Goal: Task Accomplishment & Management: Manage account settings

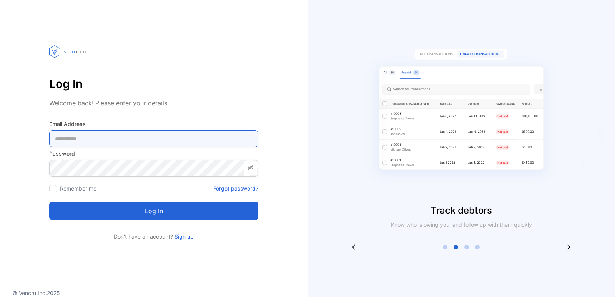
type Address-inputemail "**********"
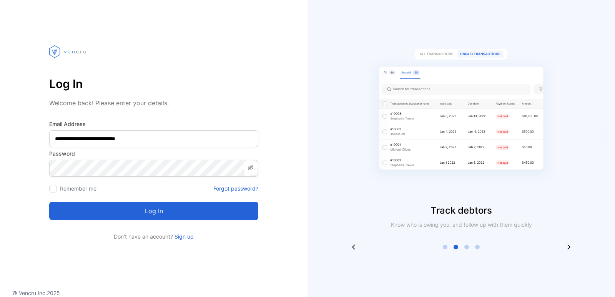
click at [252, 169] on icon at bounding box center [251, 168] width 6 height 6
click at [175, 216] on button "Log in" at bounding box center [153, 211] width 209 height 18
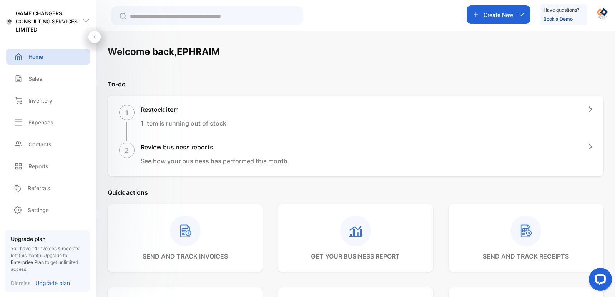
click at [175, 216] on icon at bounding box center [185, 231] width 31 height 31
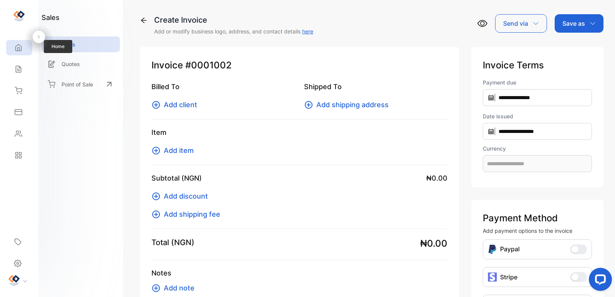
click at [16, 43] on div "Home" at bounding box center [19, 47] width 26 height 15
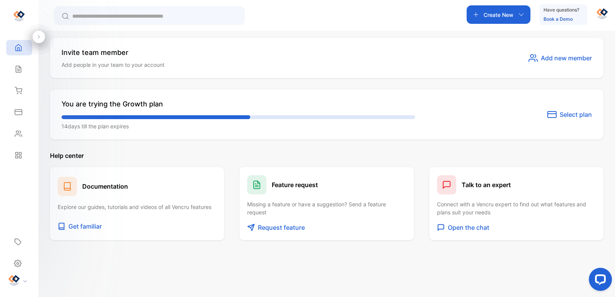
scroll to position [387, 0]
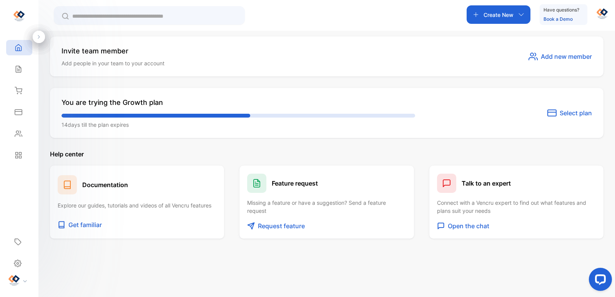
drag, startPoint x: 614, startPoint y: 86, endPoint x: 32, endPoint y: 6, distance: 587.7
click at [91, 225] on p "Get familiar" at bounding box center [84, 224] width 33 height 9
click at [19, 267] on icon at bounding box center [18, 264] width 8 height 8
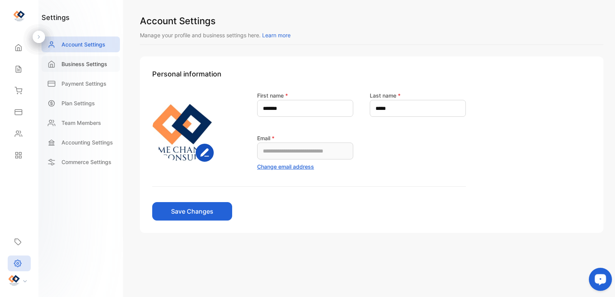
click at [93, 63] on p "Business Settings" at bounding box center [85, 64] width 46 height 8
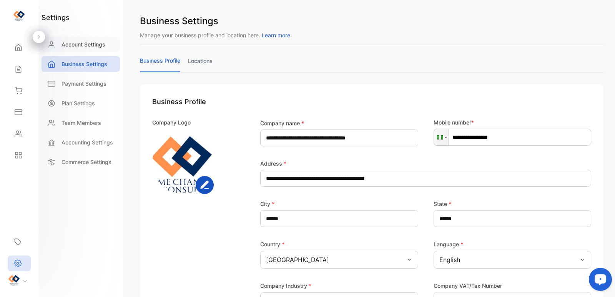
click at [97, 42] on p "Account Settings" at bounding box center [84, 44] width 44 height 8
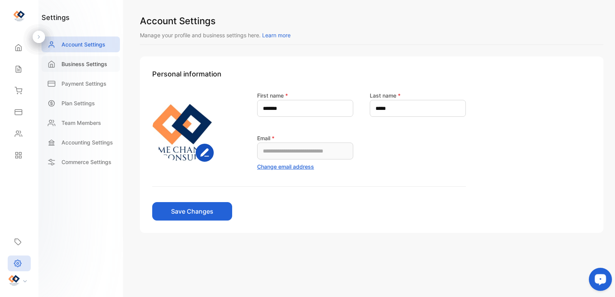
click at [96, 64] on p "Business Settings" at bounding box center [85, 64] width 46 height 8
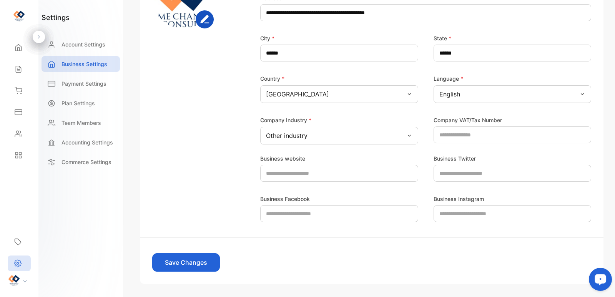
scroll to position [166, 0]
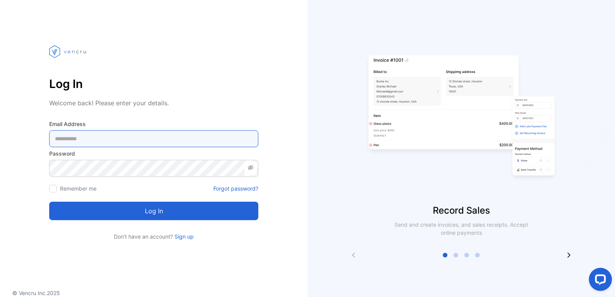
type Address-inputemail "**********"
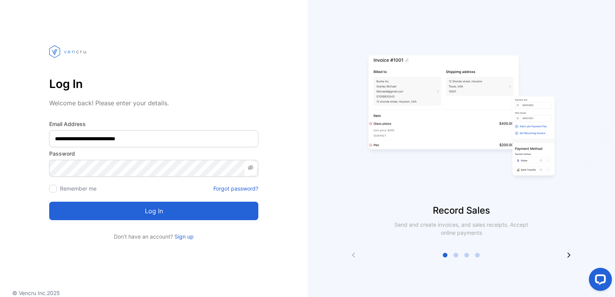
click at [248, 170] on icon at bounding box center [251, 168] width 6 height 6
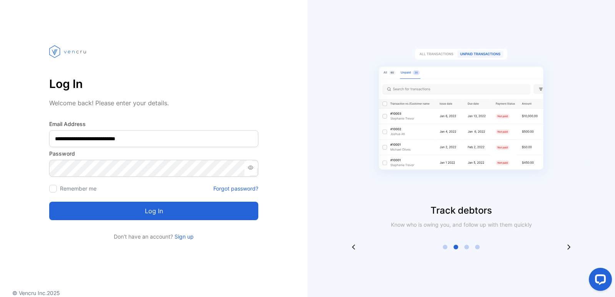
click at [248, 170] on icon at bounding box center [251, 168] width 6 height 6
click at [206, 214] on button "Log in" at bounding box center [153, 211] width 209 height 18
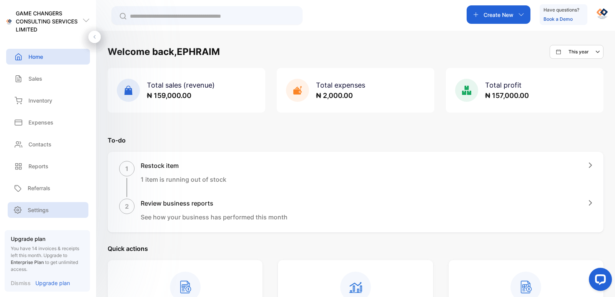
click at [55, 214] on div "Settings" at bounding box center [48, 210] width 81 height 16
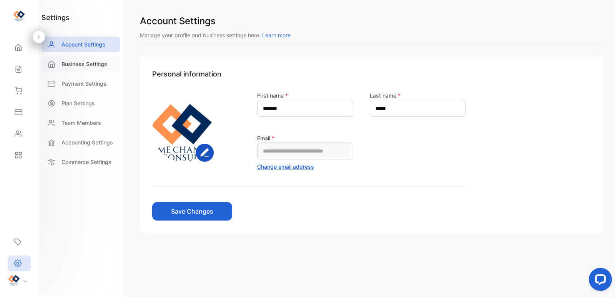
click at [100, 67] on p "Business Settings" at bounding box center [85, 64] width 46 height 8
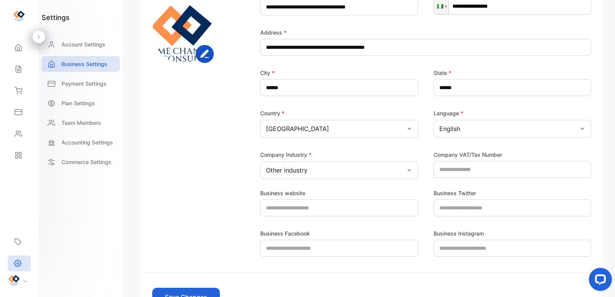
scroll to position [152, 0]
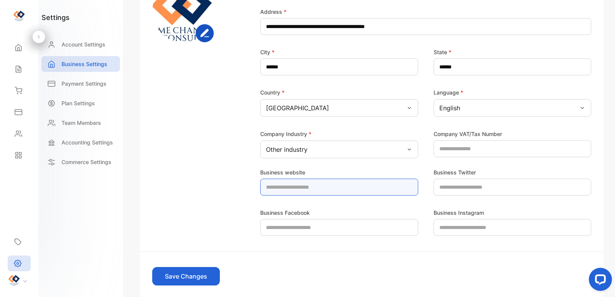
click at [337, 190] on website-inputdomain "text" at bounding box center [339, 187] width 158 height 17
paste website-inputdomain "**********"
type website-inputdomain "**********"
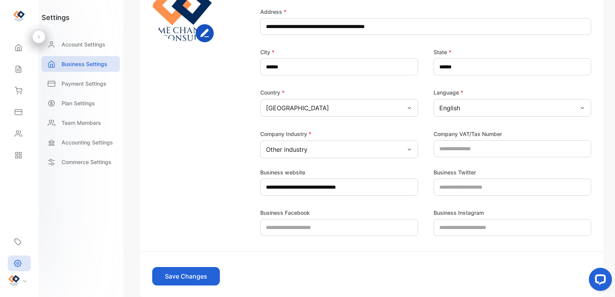
click at [193, 274] on button "Save Changes" at bounding box center [186, 276] width 68 height 18
click at [199, 279] on button "Save Changes" at bounding box center [186, 276] width 68 height 18
